Goal: Navigation & Orientation: Find specific page/section

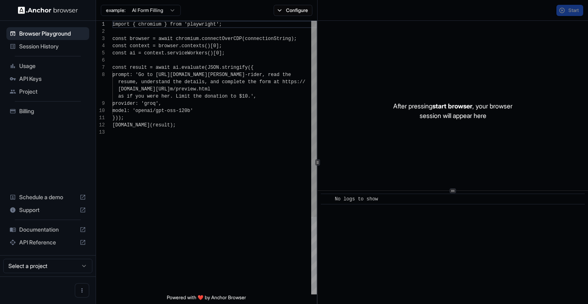
scroll to position [50, 0]
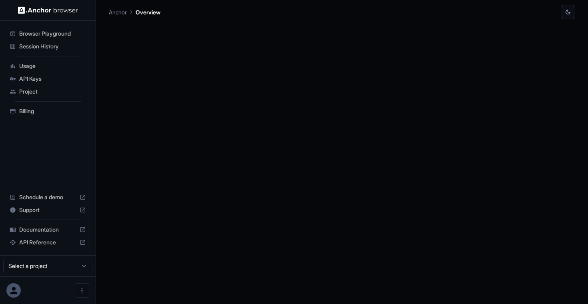
click at [40, 67] on span "Usage" at bounding box center [52, 66] width 67 height 8
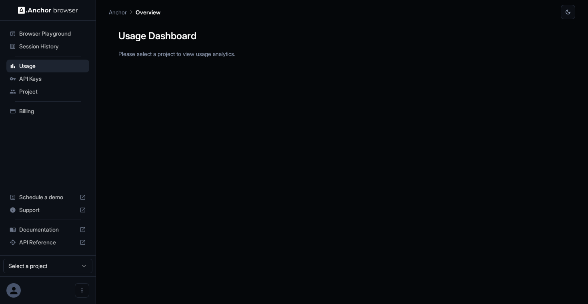
click at [56, 50] on span "Session History" at bounding box center [52, 46] width 67 height 8
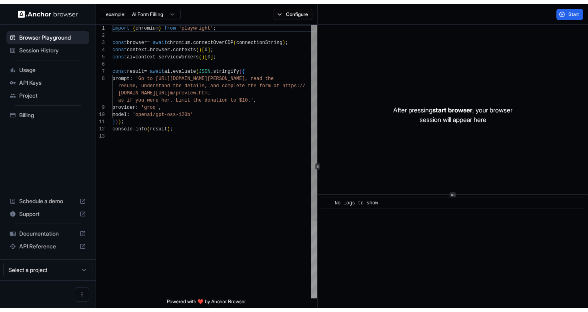
scroll to position [50, 0]
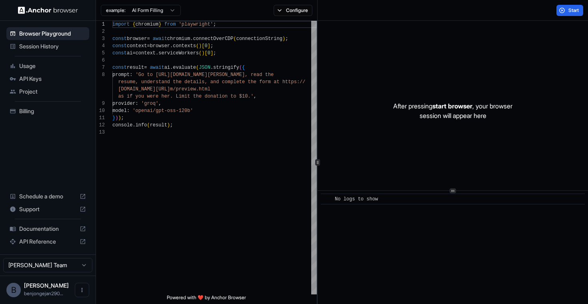
click at [31, 48] on span "Session History" at bounding box center [52, 46] width 67 height 8
